Goal: Check status: Check status

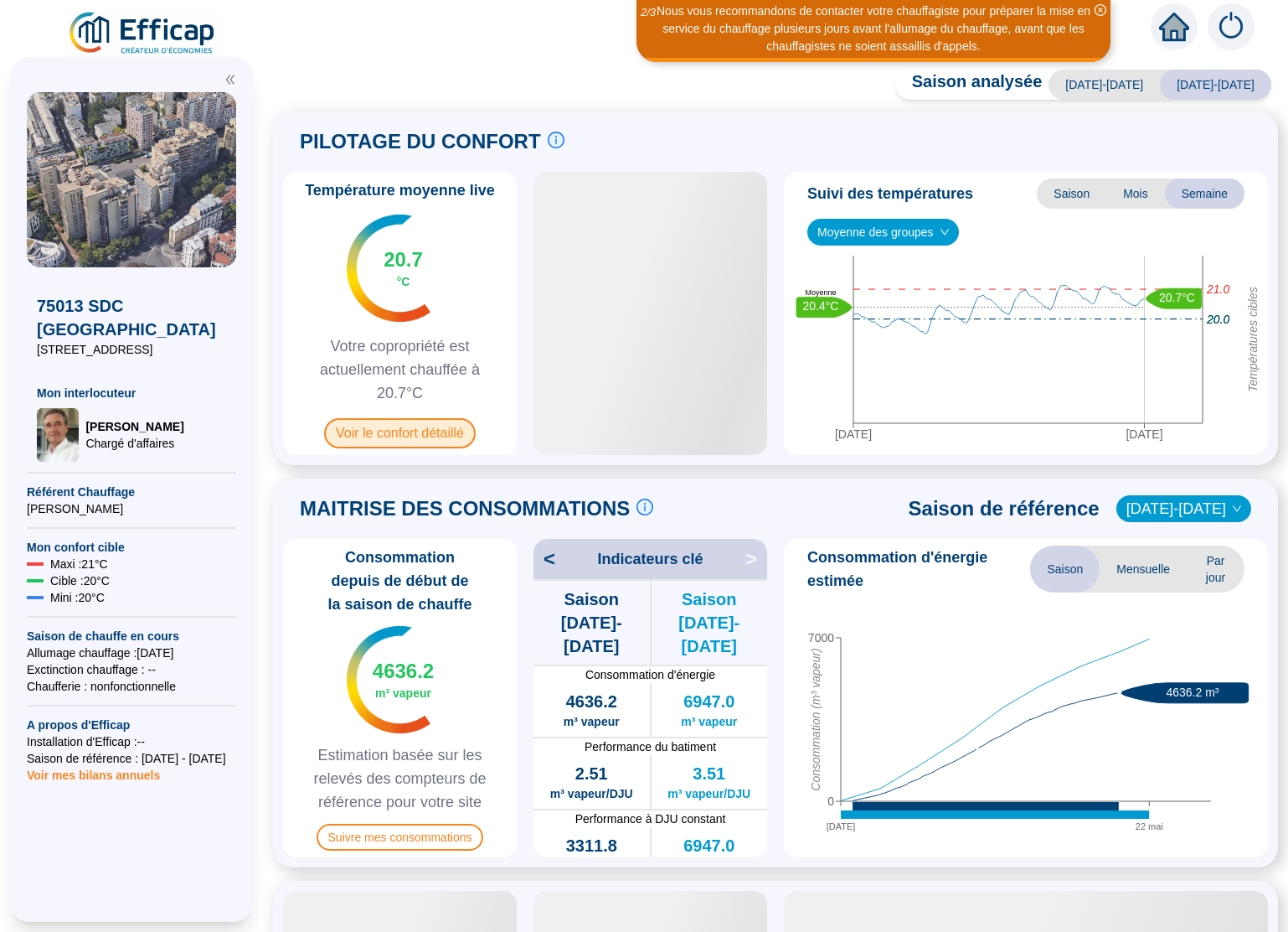
click at [417, 433] on span "Voir le confort détaillé" at bounding box center [400, 434] width 152 height 30
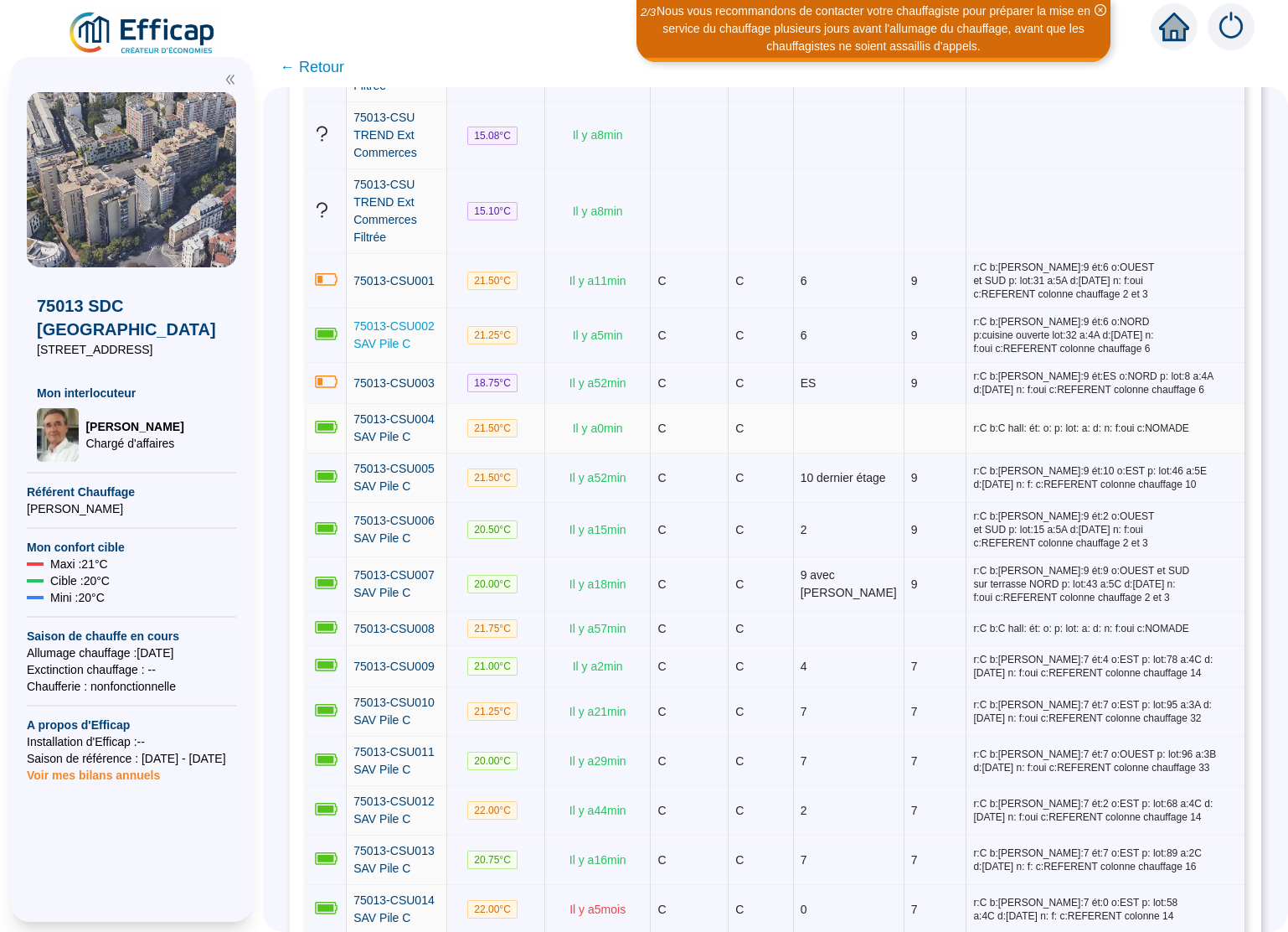
scroll to position [635, 0]
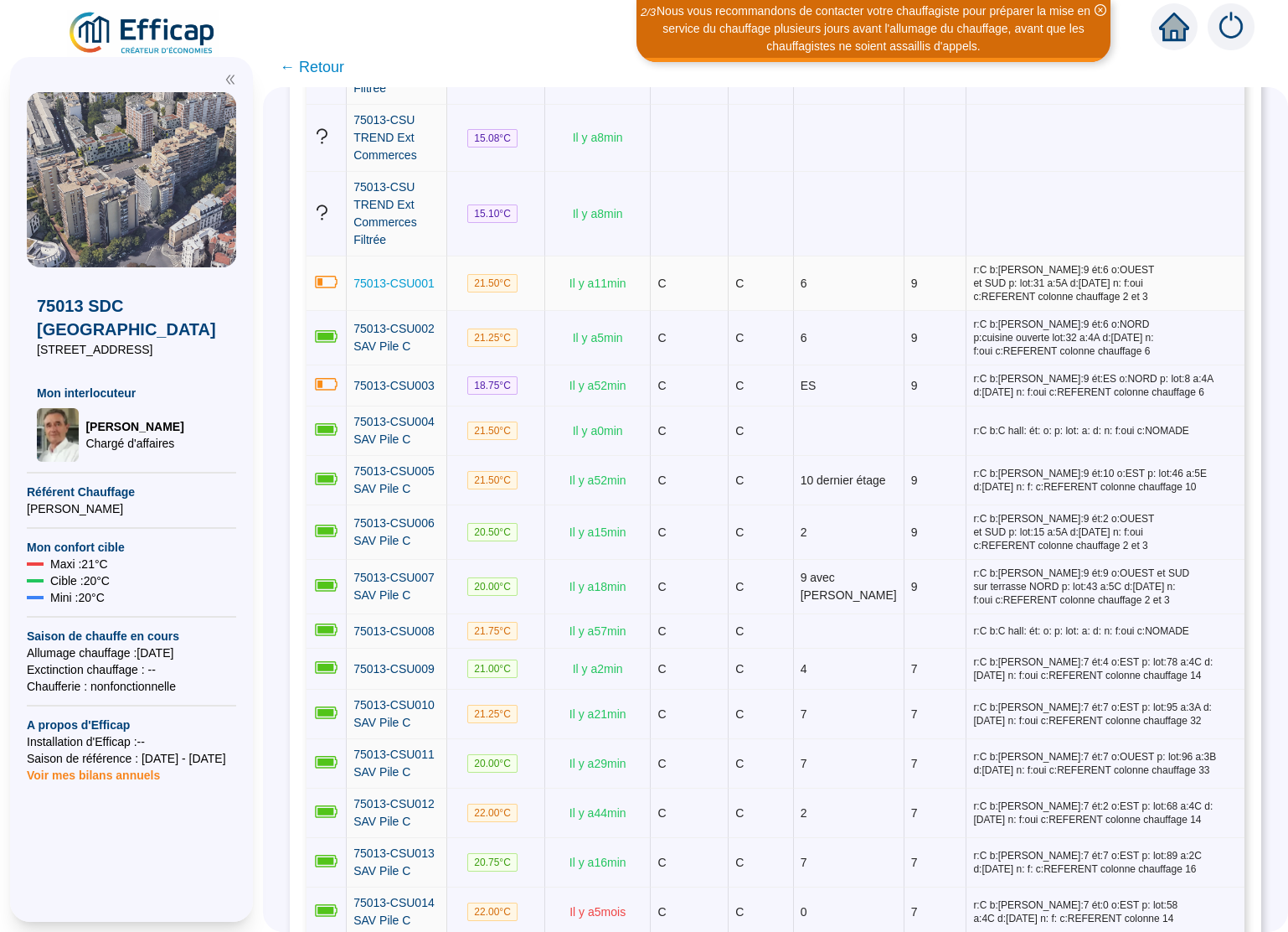
click at [393, 277] on span "75013-CSU001" at bounding box center [394, 283] width 82 height 13
